Goal: Transaction & Acquisition: Purchase product/service

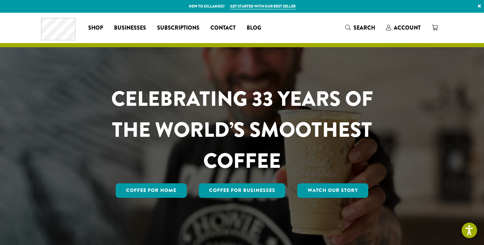
scroll to position [1, 0]
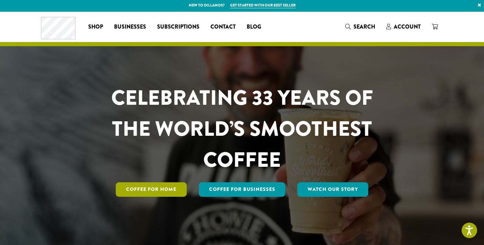
click at [135, 197] on link "Coffee for Home" at bounding box center [151, 189] width 71 height 14
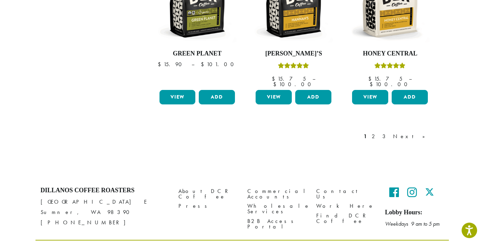
scroll to position [636, 0]
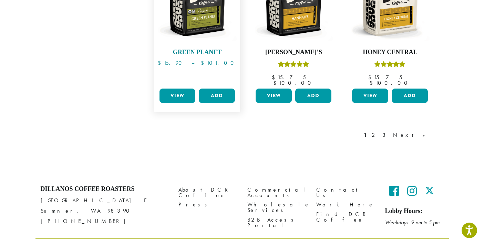
click at [207, 43] on img at bounding box center [196, 3] width 79 height 79
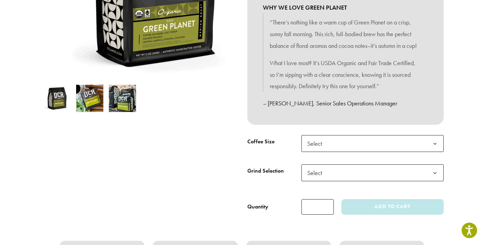
scroll to position [182, 0]
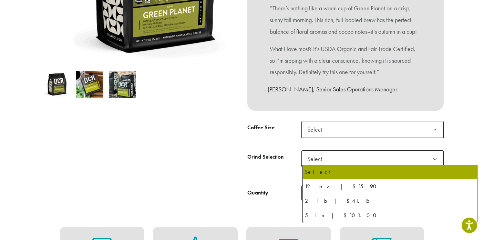
click at [443, 138] on b at bounding box center [434, 129] width 17 height 17
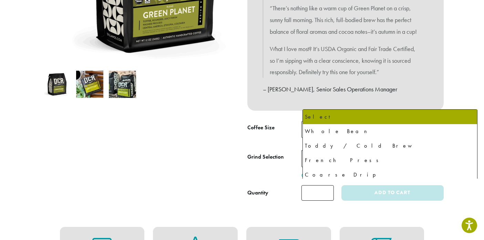
click at [390, 167] on span "Select" at bounding box center [372, 158] width 142 height 17
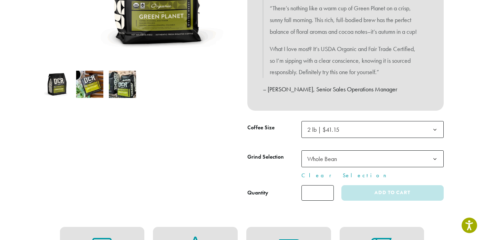
select select "**********"
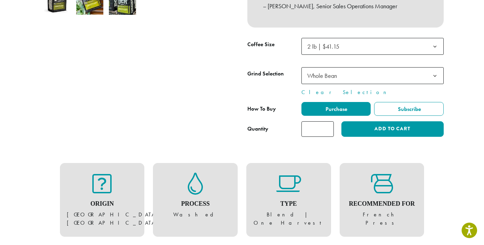
scroll to position [266, 0]
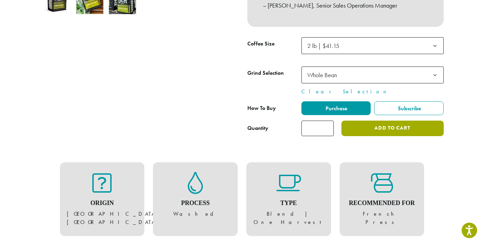
click at [418, 136] on button "Add to cart" at bounding box center [392, 129] width 102 height 16
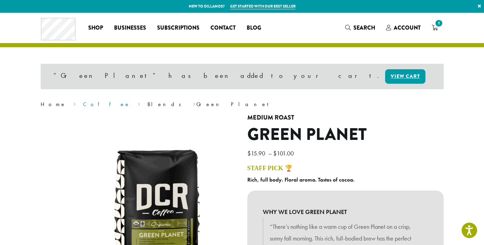
click at [83, 108] on link "Coffee" at bounding box center [106, 104] width 47 height 7
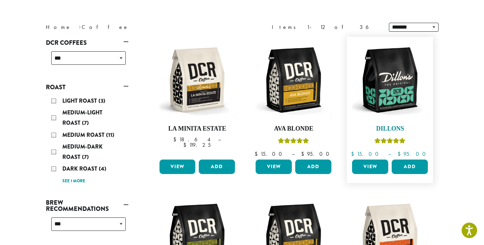
scroll to position [81, 0]
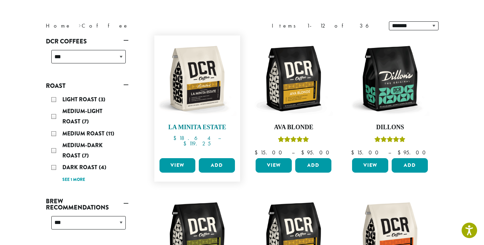
click at [196, 113] on img at bounding box center [196, 78] width 79 height 79
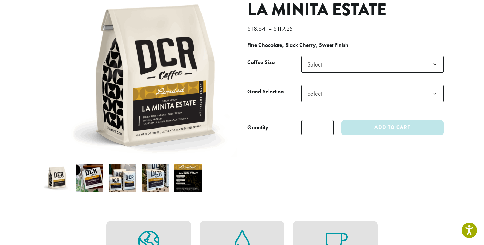
scroll to position [89, 0]
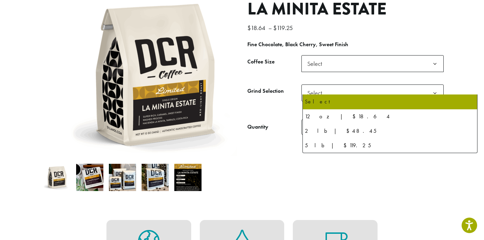
click at [387, 72] on span "Select" at bounding box center [372, 63] width 142 height 17
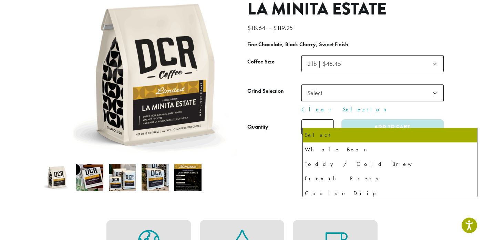
click at [382, 101] on span "Select" at bounding box center [372, 92] width 142 height 17
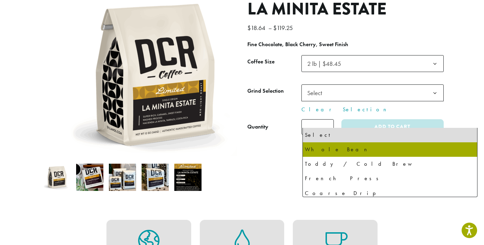
select select "**********"
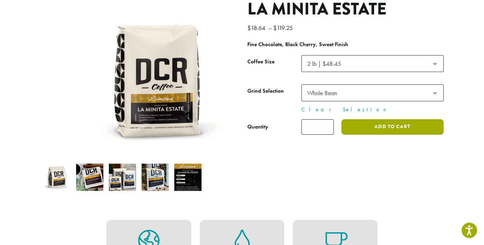
click at [408, 135] on button "Add to cart" at bounding box center [392, 127] width 102 height 16
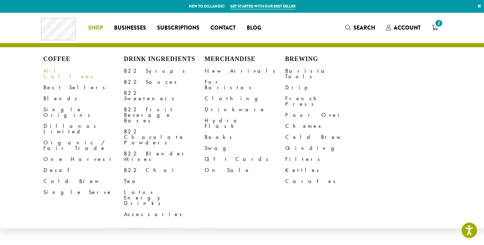
click at [43, 79] on link "All Coffees" at bounding box center [83, 73] width 81 height 17
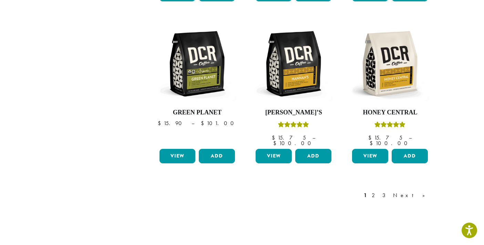
scroll to position [577, 0]
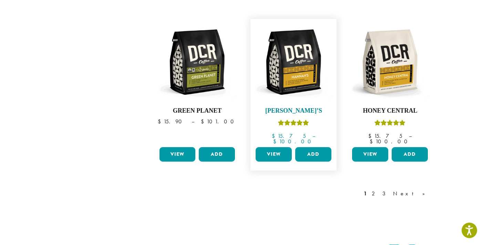
click at [314, 102] on img at bounding box center [293, 61] width 79 height 79
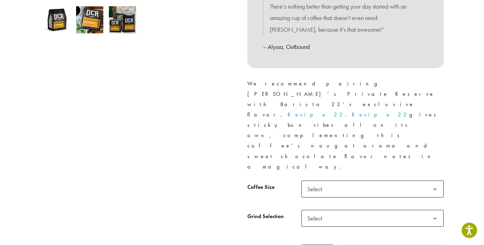
scroll to position [252, 0]
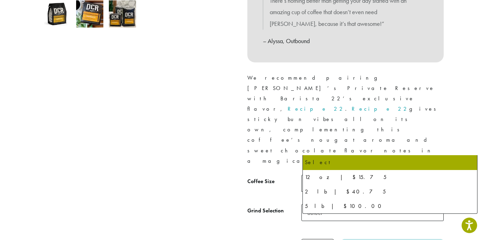
click at [443, 175] on b at bounding box center [434, 183] width 17 height 17
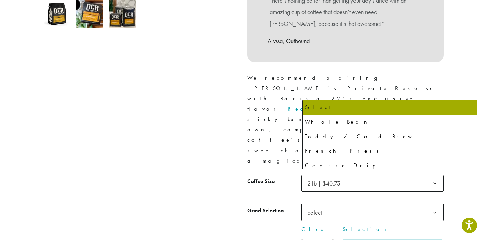
click at [377, 204] on span "Select" at bounding box center [372, 212] width 142 height 17
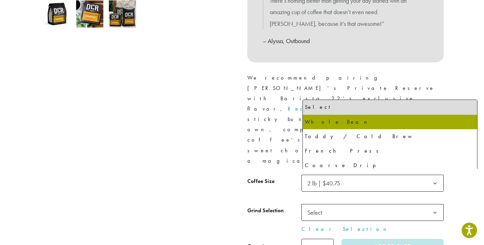
select select "**********"
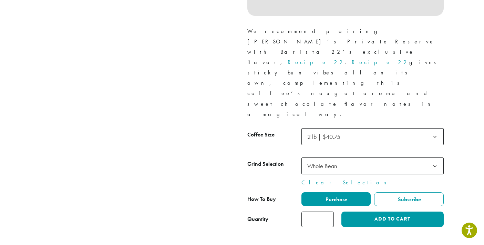
scroll to position [299, 0]
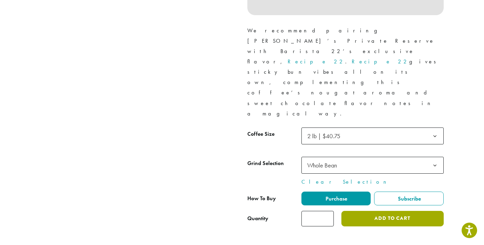
click at [415, 211] on button "Add to cart" at bounding box center [392, 219] width 102 height 16
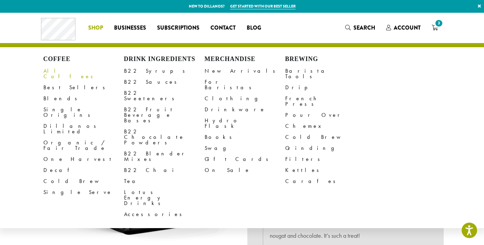
click at [43, 75] on link "All Coffees" at bounding box center [83, 73] width 81 height 17
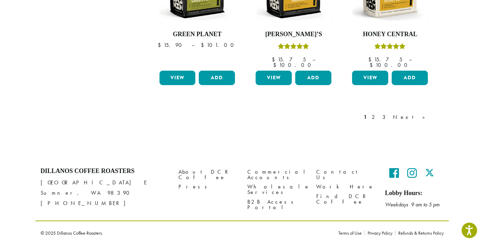
scroll to position [719, 0]
click at [431, 121] on link "Next »" at bounding box center [412, 117] width 40 height 8
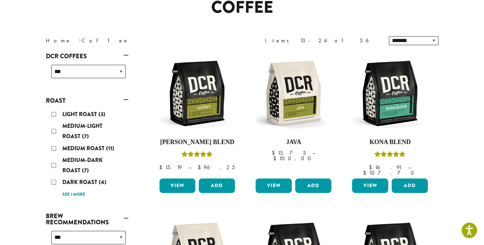
scroll to position [56, 0]
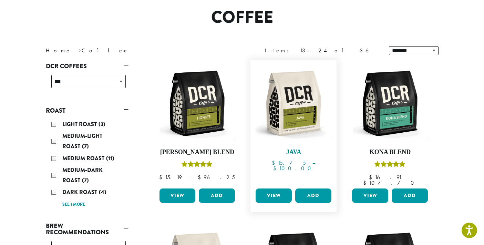
click at [313, 142] on img at bounding box center [293, 103] width 79 height 79
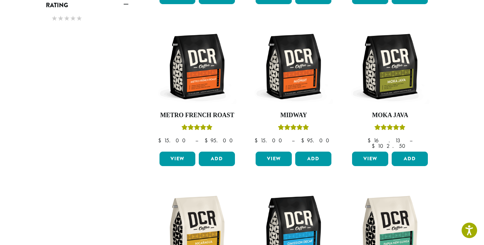
scroll to position [419, 0]
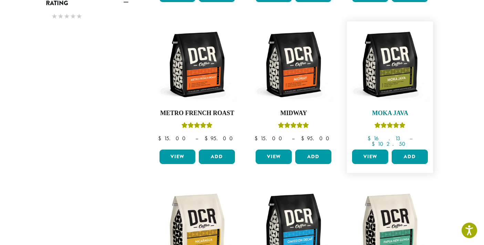
click at [418, 104] on img at bounding box center [389, 64] width 79 height 79
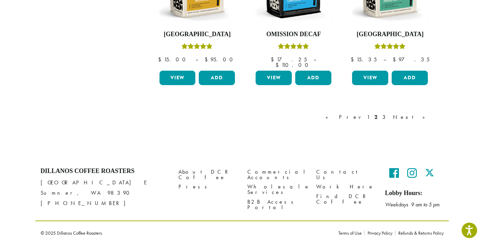
scroll to position [704, 0]
click at [431, 121] on link "Next »" at bounding box center [412, 117] width 40 height 8
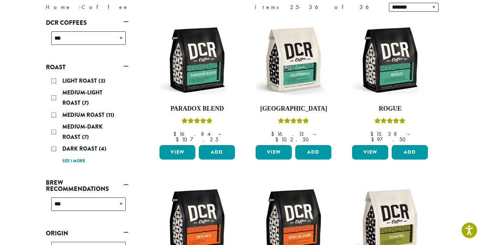
scroll to position [51, 0]
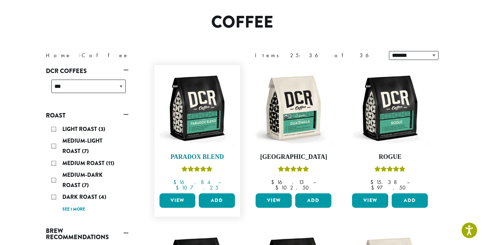
click at [197, 148] on img at bounding box center [196, 108] width 79 height 79
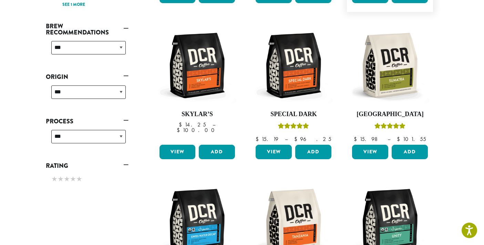
scroll to position [267, 0]
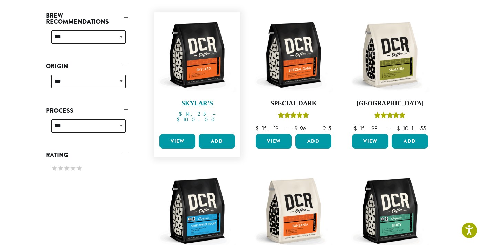
click at [192, 94] on img at bounding box center [196, 54] width 79 height 79
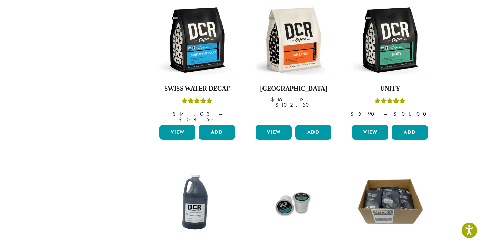
scroll to position [440, 0]
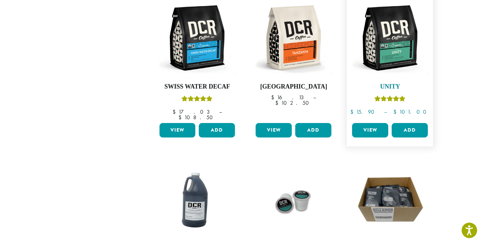
click at [419, 78] on img at bounding box center [389, 37] width 79 height 79
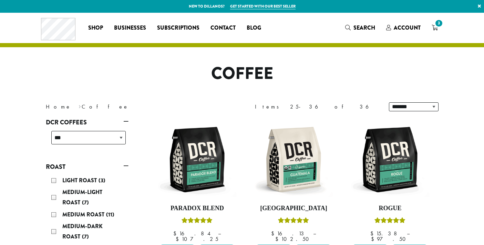
scroll to position [440, 0]
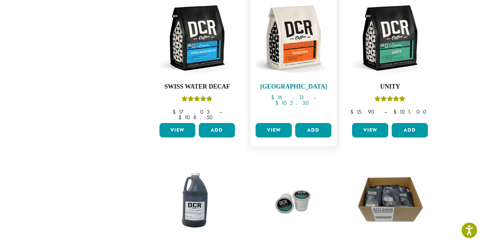
click at [308, 78] on img at bounding box center [293, 37] width 79 height 79
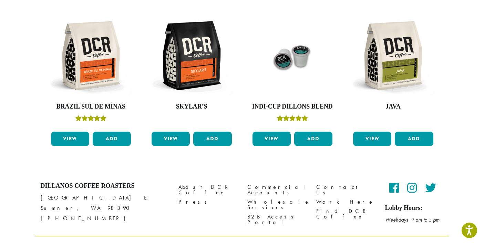
scroll to position [706, 0]
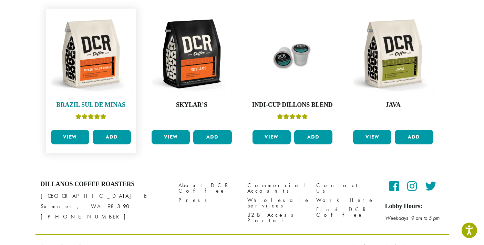
click at [75, 96] on img at bounding box center [91, 54] width 84 height 84
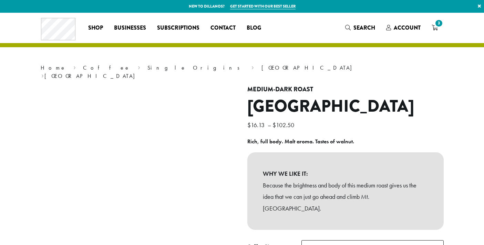
scroll to position [706, 0]
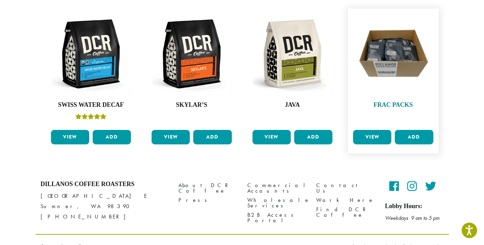
click at [415, 92] on img at bounding box center [393, 54] width 84 height 84
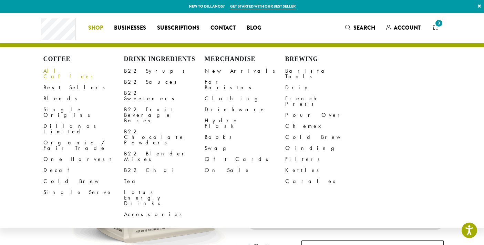
click at [43, 79] on link "All Coffees" at bounding box center [83, 73] width 81 height 17
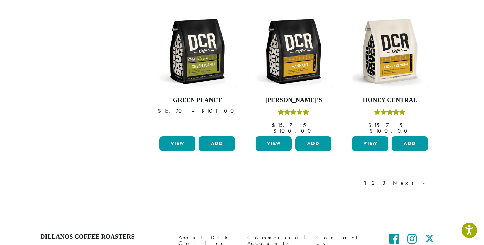
scroll to position [604, 0]
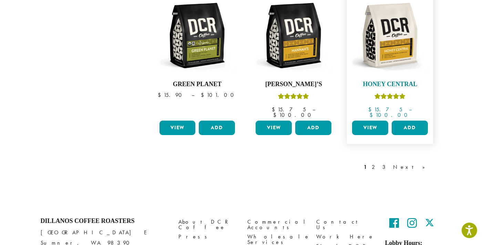
click at [415, 75] on img at bounding box center [389, 35] width 79 height 79
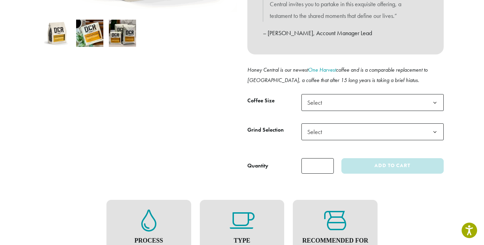
scroll to position [234, 0]
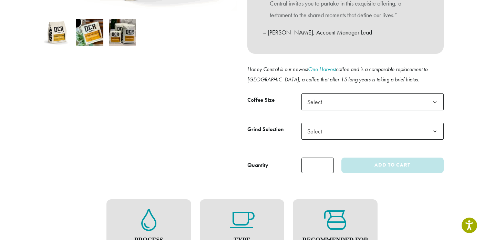
click at [408, 110] on span "Select" at bounding box center [372, 101] width 142 height 17
click at [402, 140] on span "Select" at bounding box center [372, 131] width 142 height 17
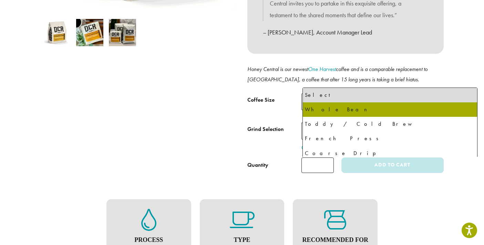
select select "**********"
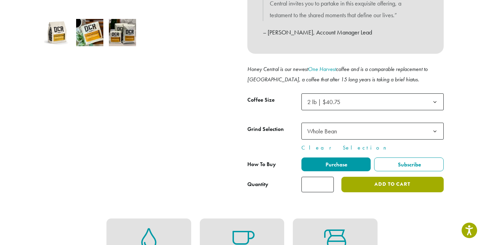
click at [411, 192] on button "Add to cart" at bounding box center [392, 185] width 102 height 16
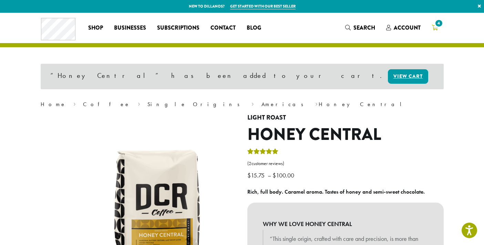
click at [443, 26] on span "4" at bounding box center [438, 23] width 9 height 9
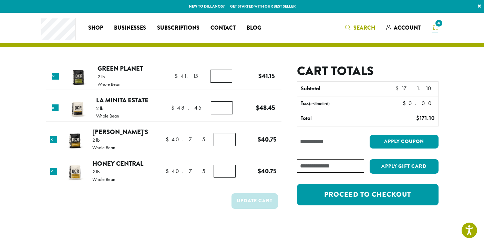
click at [375, 28] on span "Search" at bounding box center [364, 28] width 22 height 8
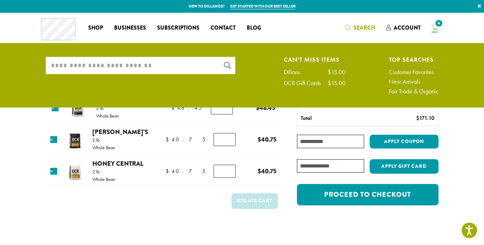
click at [46, 70] on input "What are you searching for?" at bounding box center [140, 65] width 189 height 17
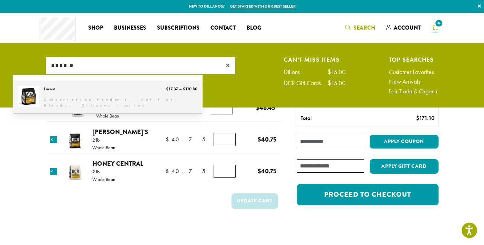
type input "******"
click at [29, 93] on link "Lucent" at bounding box center [107, 97] width 189 height 32
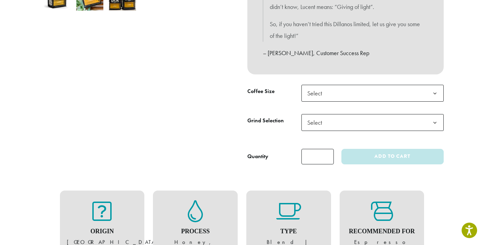
scroll to position [270, 0]
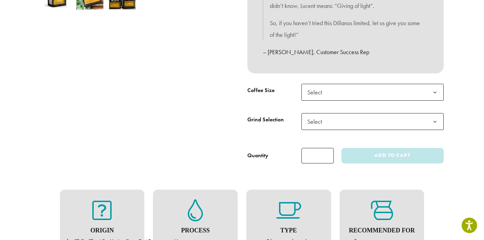
click at [329, 99] on span "Select" at bounding box center [317, 91] width 24 height 13
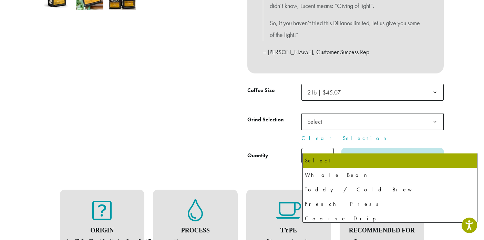
click at [349, 130] on span "Select" at bounding box center [372, 121] width 142 height 17
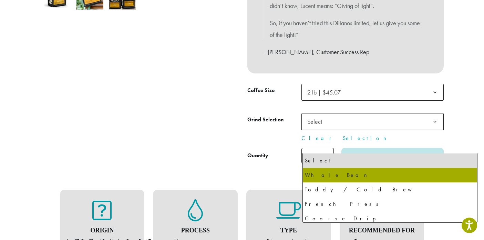
select select "**********"
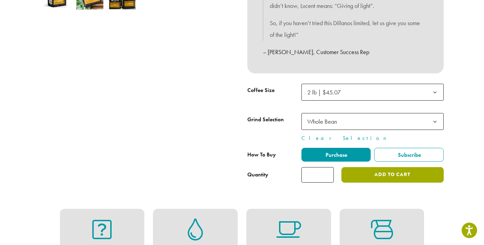
click at [404, 183] on button "Add to cart" at bounding box center [392, 175] width 102 height 16
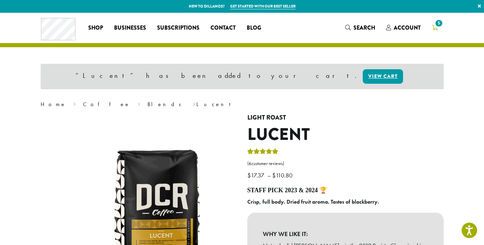
click at [443, 25] on span "5" at bounding box center [438, 23] width 9 height 9
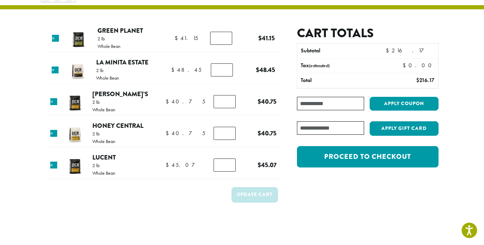
scroll to position [43, 0]
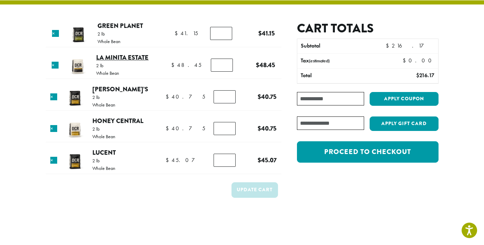
click at [101, 62] on link "La Minita Estate" at bounding box center [122, 57] width 52 height 9
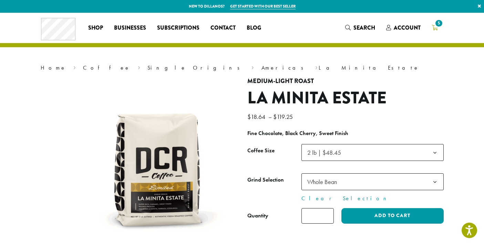
click at [443, 26] on span "5" at bounding box center [438, 23] width 9 height 9
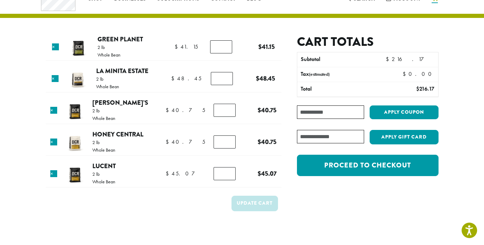
scroll to position [33, 0]
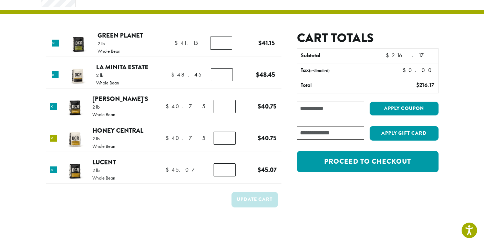
click at [50, 142] on link "×" at bounding box center [53, 138] width 7 height 7
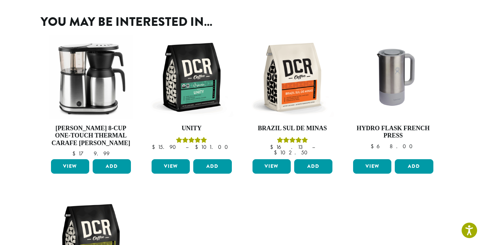
scroll to position [282, 0]
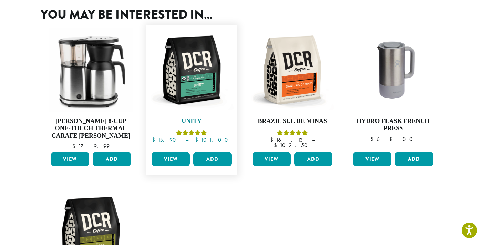
click at [190, 112] on img at bounding box center [192, 70] width 84 height 84
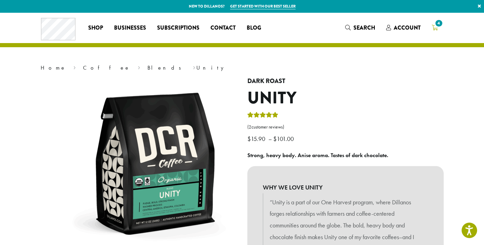
click at [443, 26] on span "4" at bounding box center [438, 23] width 9 height 9
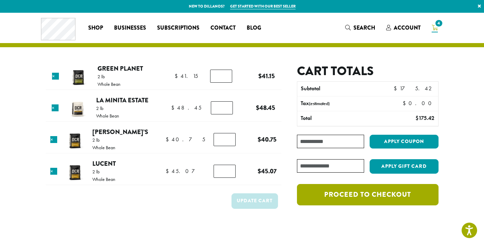
click at [401, 205] on link "Proceed to checkout" at bounding box center [367, 194] width 141 height 21
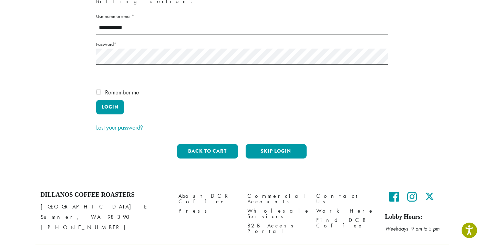
scroll to position [120, 0]
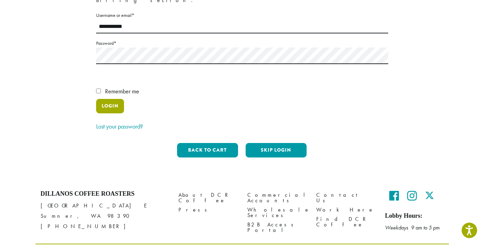
click at [112, 113] on button "Login" at bounding box center [110, 106] width 28 height 14
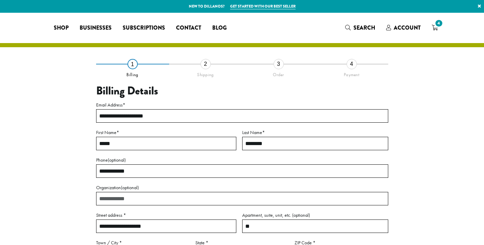
select select "**"
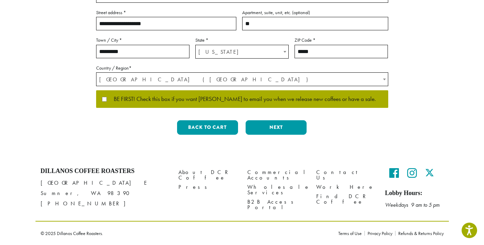
scroll to position [245, 0]
click at [276, 135] on button "Next" at bounding box center [276, 127] width 61 height 14
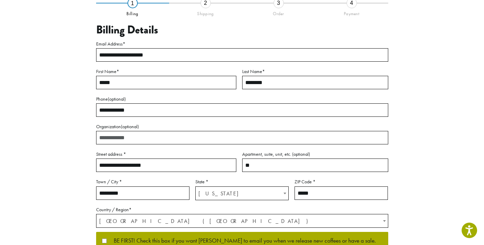
scroll to position [45, 0]
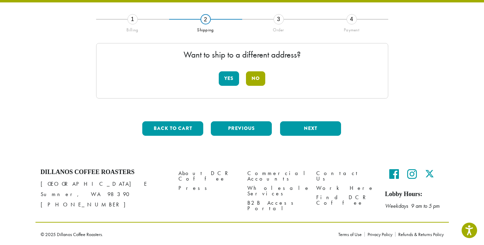
click at [256, 86] on button "No" at bounding box center [255, 78] width 19 height 14
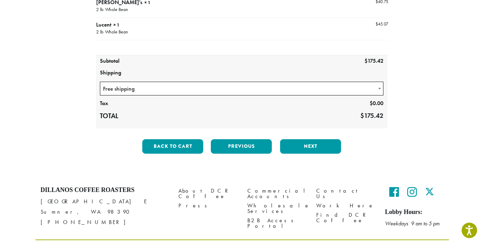
scroll to position [158, 0]
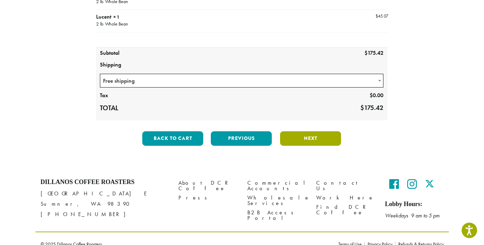
click at [309, 146] on button "Next" at bounding box center [310, 138] width 61 height 14
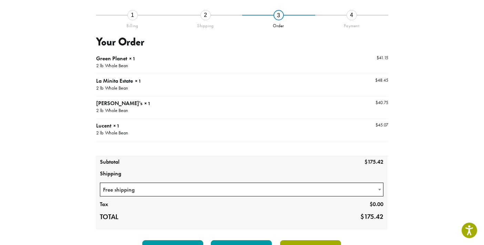
scroll to position [45, 0]
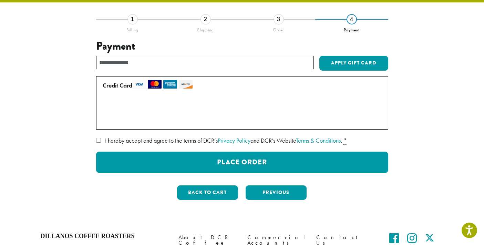
click at [106, 125] on label "Use a new card" at bounding box center [241, 119] width 276 height 11
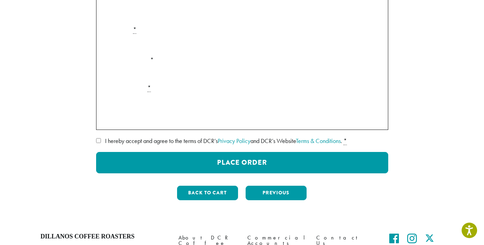
scroll to position [147, 0]
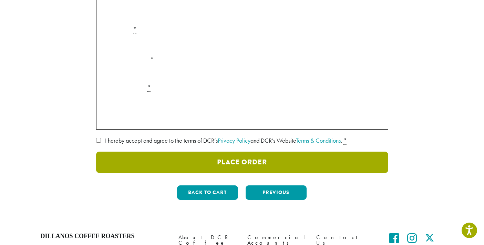
click at [251, 173] on button "Place Order" at bounding box center [242, 162] width 292 height 21
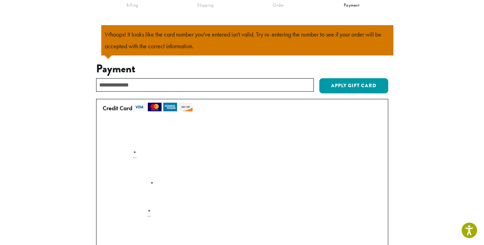
scroll to position [66, 0]
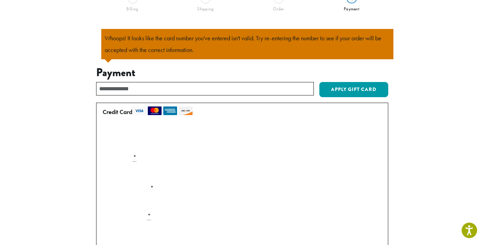
click at [240, 163] on label "Card Number *" at bounding box center [242, 157] width 285 height 11
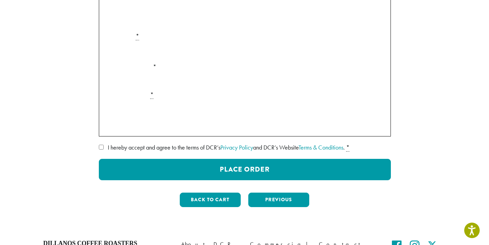
scroll to position [188, 0]
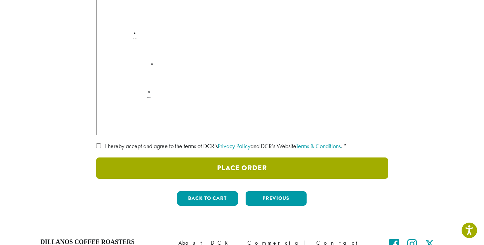
click at [235, 179] on button "Place Order" at bounding box center [242, 167] width 292 height 21
